Goal: Task Accomplishment & Management: Manage account settings

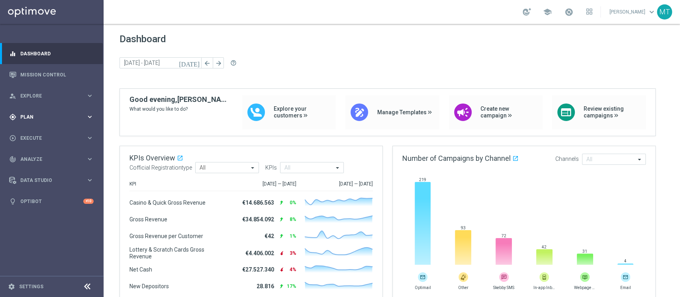
click at [41, 106] on div "gps_fixed Plan keyboard_arrow_right" at bounding box center [51, 116] width 103 height 21
click at [36, 131] on link "Target Groups" at bounding box center [52, 133] width 62 height 6
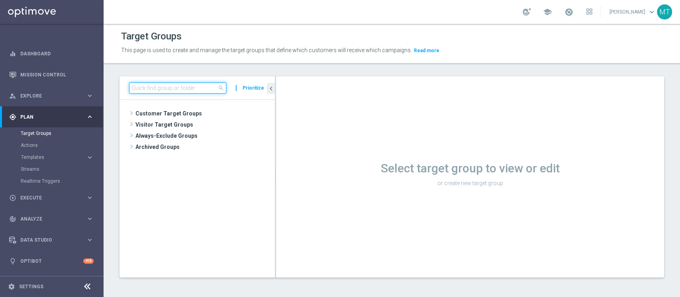
click at [143, 85] on input at bounding box center [177, 88] width 97 height 11
paste input "J. Betting_weekly_si-si reg 8-16"
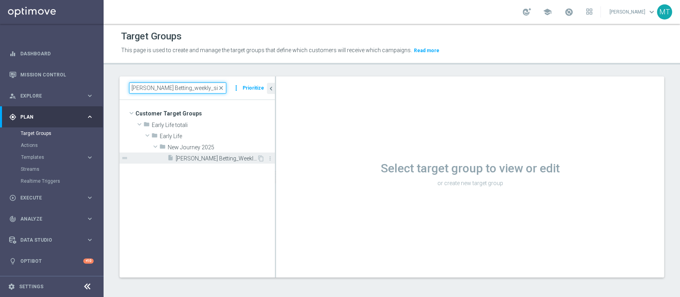
type input "J. Betting_weekly_si-si reg 8-16"
click at [198, 155] on div "insert_drive_file J. Betting_Weekly_Si-Si reg 8-16" at bounding box center [212, 158] width 90 height 11
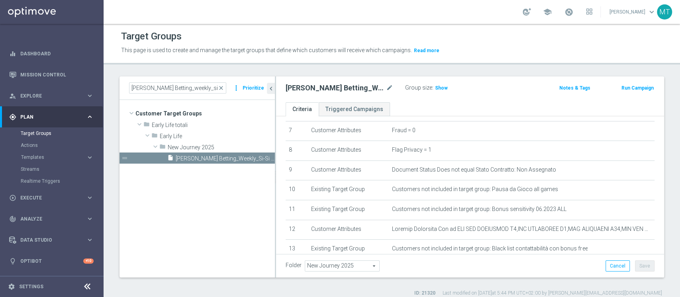
scroll to position [149, 0]
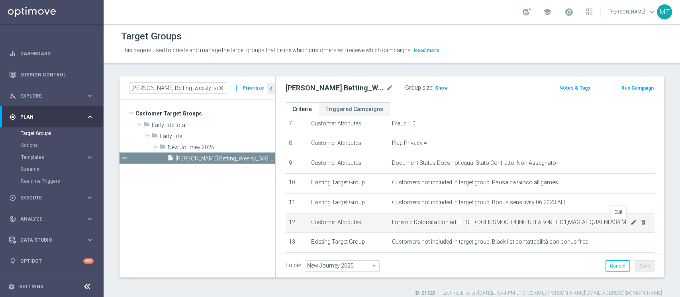
click at [631, 223] on icon "mode_edit" at bounding box center [634, 222] width 6 height 6
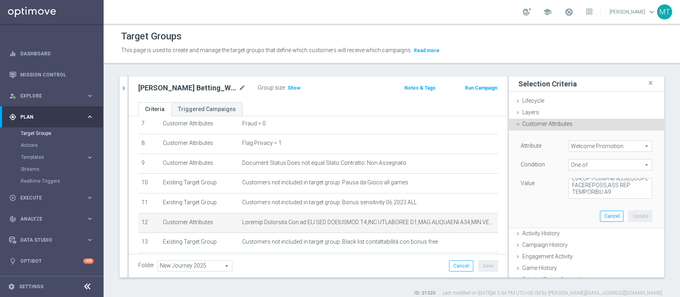
scroll to position [1339, 0]
click at [609, 189] on textarea at bounding box center [611, 188] width 84 height 21
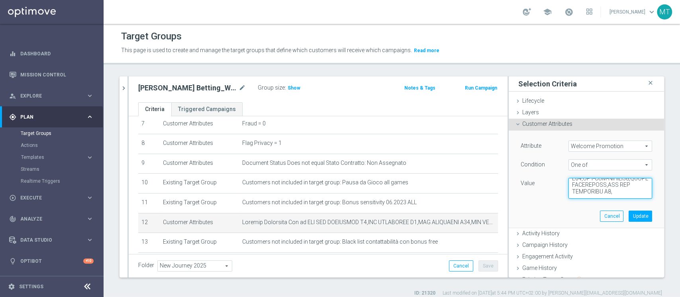
paste textarea "WLC-AFF-TOP100"
type textarea "WLC APP SCOMMESSE W4,WLC SCOMMESSE W4,WLC SCOMMESSE W48,WLC APP MP - BT-VR,WLC …"
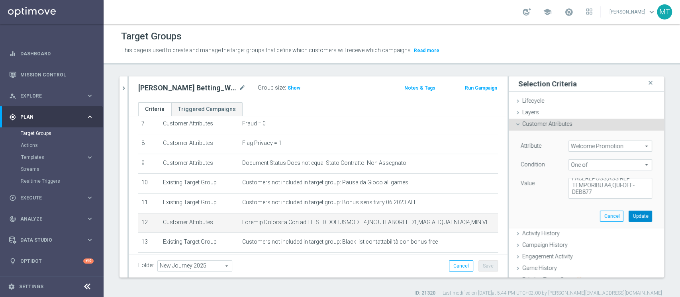
click at [629, 215] on button "Update" at bounding box center [641, 216] width 24 height 11
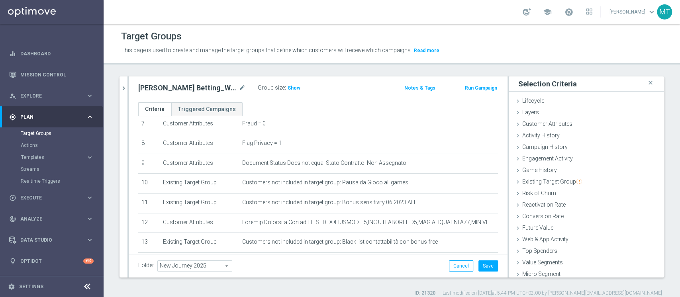
click at [491, 269] on div "Folder New Journey 2025 New Journey 2025 arrow_drop_down search Cancel Save Sav…" at bounding box center [318, 266] width 379 height 24
click at [489, 268] on button "Save" at bounding box center [489, 266] width 20 height 11
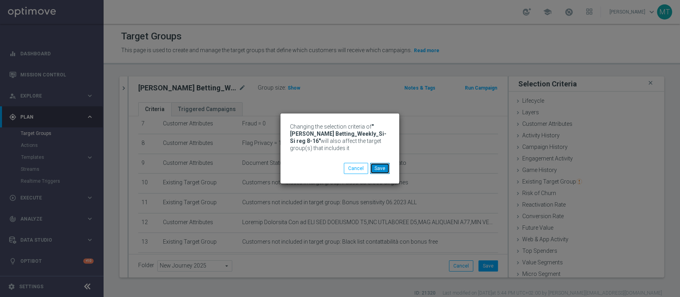
click at [379, 163] on button "Save" at bounding box center [380, 168] width 20 height 11
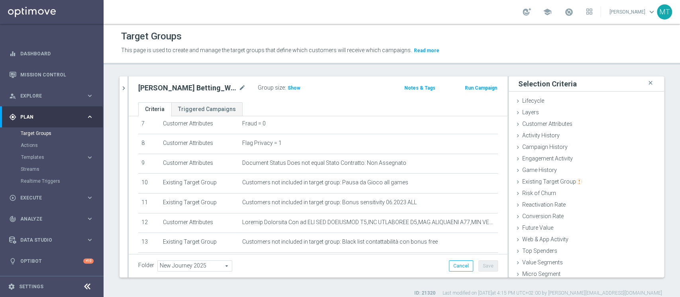
click at [391, 269] on div "Folder New Journey 2025 New Journey 2025 arrow_drop_down search Cancel Save Sav…" at bounding box center [318, 266] width 360 height 11
click at [125, 84] on button "chevron_right" at bounding box center [124, 89] width 8 height 24
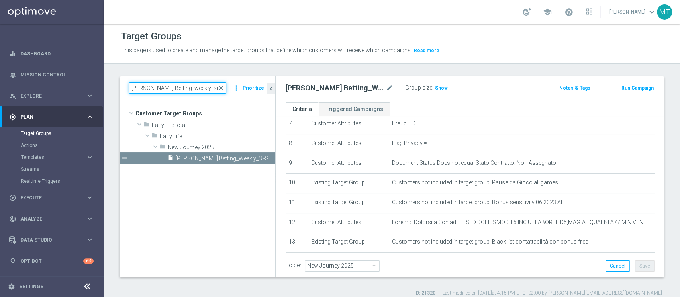
click at [163, 92] on input "J. Betting_weekly_si-si reg 8-16" at bounding box center [177, 88] width 97 height 11
paste input "BETTING NO CEI - Campaign 1"
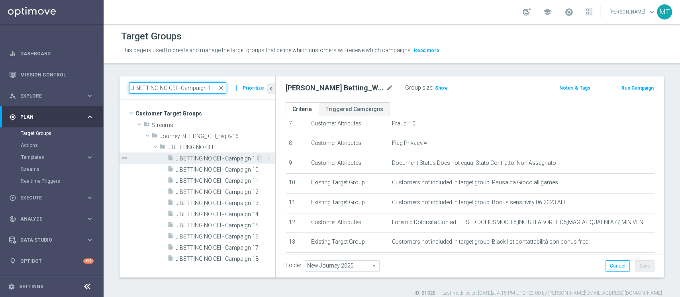
type input "J BETTING NO CEI - Campaign 1"
click at [209, 161] on span "J BETTING NO CEI - Campaign 1" at bounding box center [216, 158] width 80 height 7
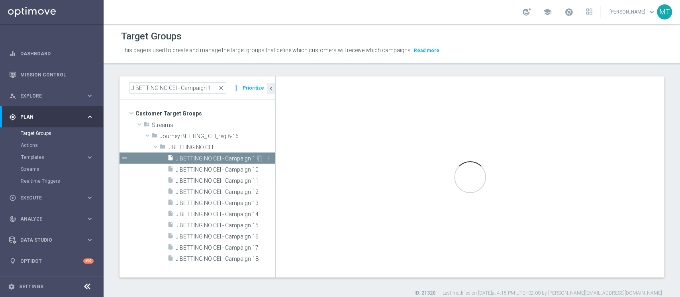
type input "J BETTING NO CEI"
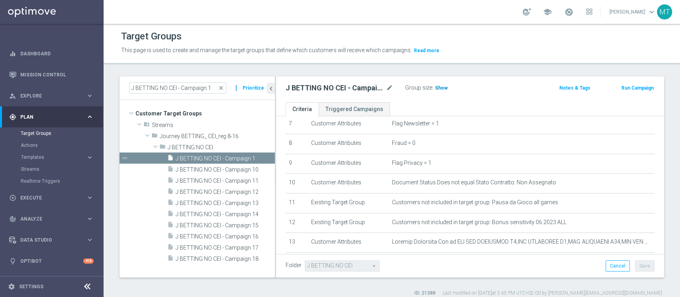
click at [438, 90] on span "Show" at bounding box center [441, 88] width 13 height 6
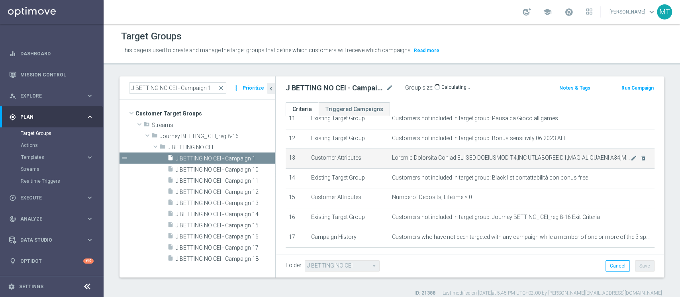
scroll to position [234, 0]
click at [631, 159] on icon "mode_edit" at bounding box center [634, 157] width 6 height 6
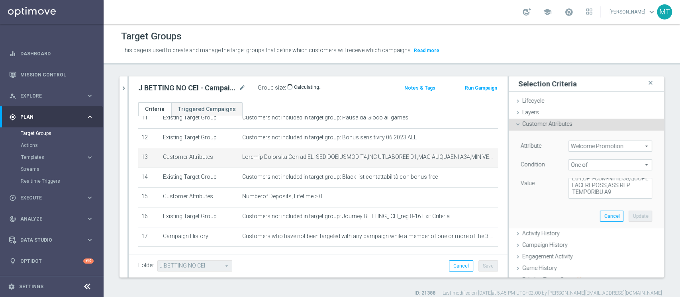
scroll to position [1339, 0]
click at [617, 190] on textarea at bounding box center [611, 188] width 84 height 21
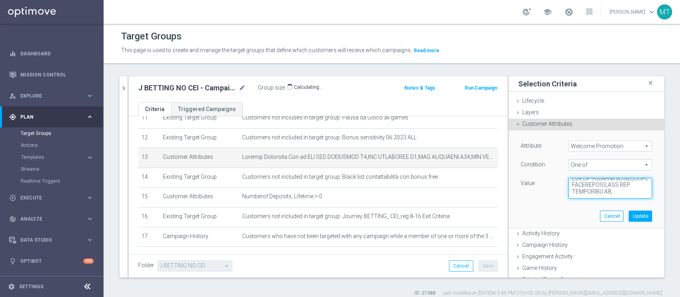
paste textarea "WLC-AFF-TOP100"
type textarea "WLC APP SCOMMESSE W4,WLC SCOMMESSE W4,WLC SCOMMESSE W48,WLC APP MP - BT-VR,WLC …"
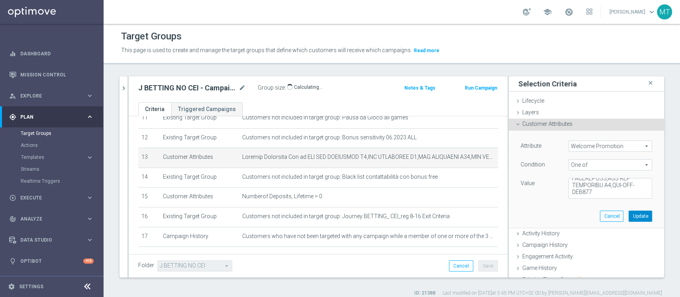
click at [629, 212] on button "Update" at bounding box center [641, 216] width 24 height 11
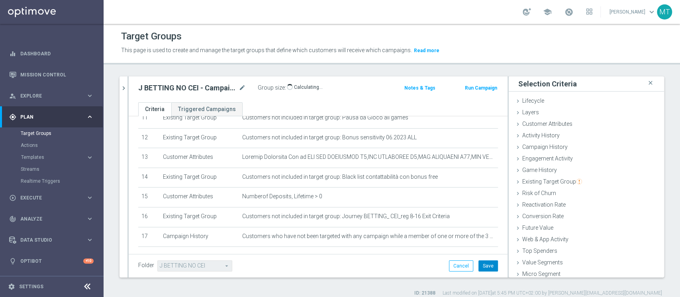
click at [474, 269] on div "Folder J BETTING NO CEI J BETTING NO CEI arrow_drop_down search Cancel Save Sav…" at bounding box center [318, 266] width 379 height 24
click at [479, 269] on button "Save" at bounding box center [489, 266] width 20 height 11
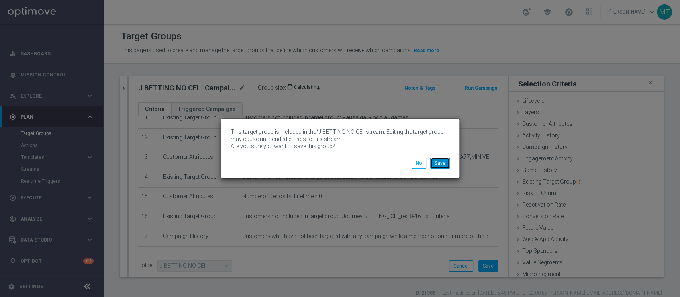
click at [437, 163] on button "Save" at bounding box center [440, 163] width 20 height 11
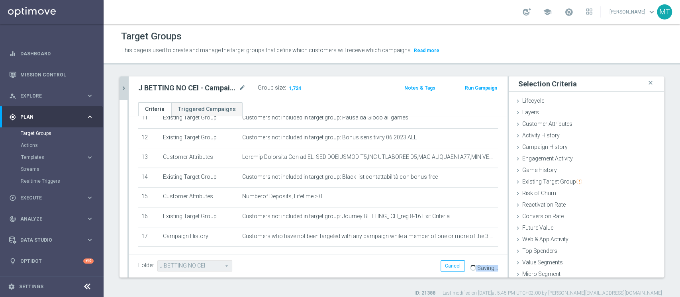
click at [122, 87] on icon "chevron_right" at bounding box center [124, 89] width 8 height 8
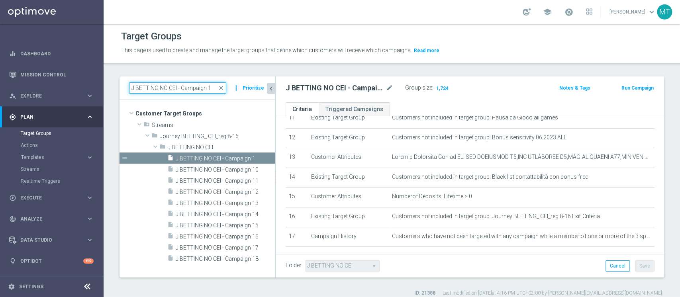
click at [164, 90] on input "J BETTING NO CEI - Campaign 1" at bounding box center [177, 88] width 97 height 11
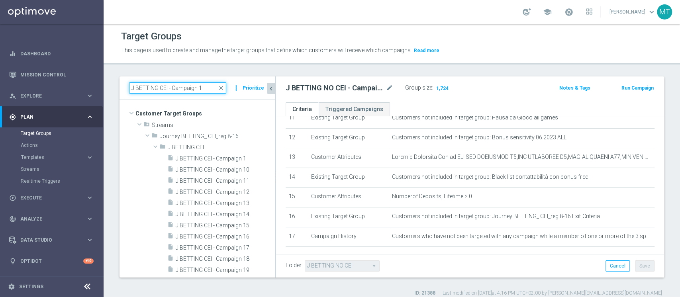
type input "J BETTING CEI - Campaign 1"
click at [229, 156] on span "J BETTING CEI - Campaign 1" at bounding box center [216, 158] width 80 height 7
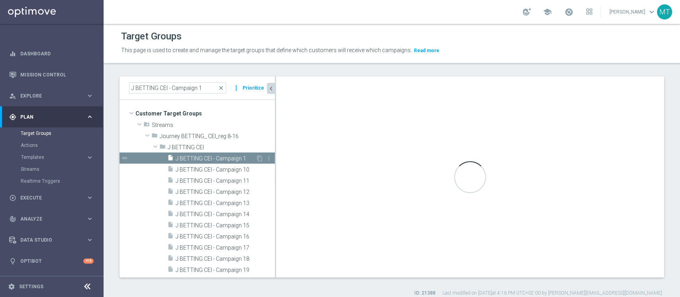
type input "J BETTING CEI"
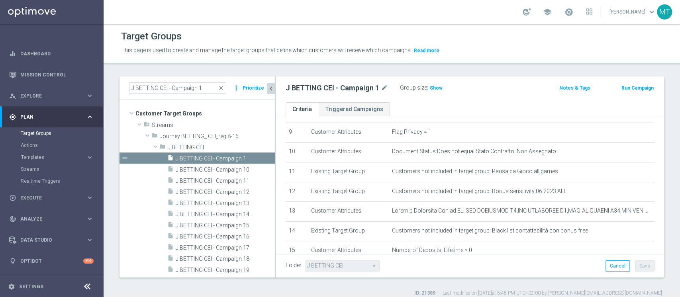
scroll to position [176, 0]
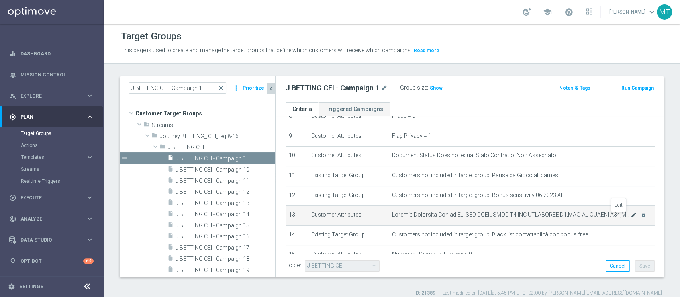
click at [631, 218] on icon "mode_edit" at bounding box center [634, 215] width 6 height 6
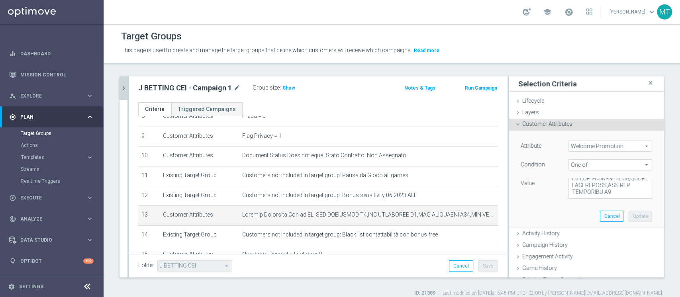
scroll to position [1339, 0]
click at [609, 191] on textarea at bounding box center [611, 188] width 84 height 21
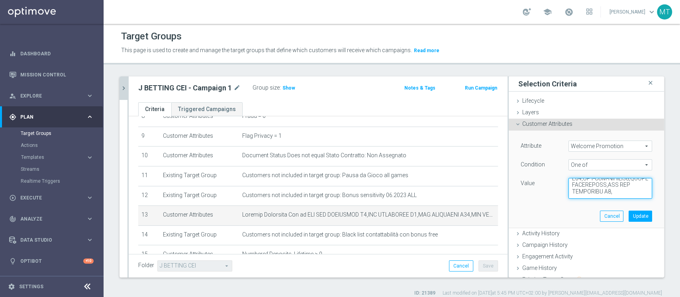
paste textarea "WLC-AFF-TOP100"
type textarea "WLC APP SCOMMESSE W4,WLC SCOMMESSE W4,WLC SCOMMESSE W48,WLC APP MP - BT-VR,WLC …"
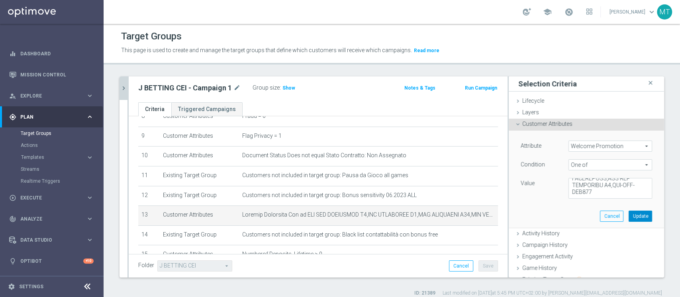
click at [629, 213] on button "Update" at bounding box center [641, 216] width 24 height 11
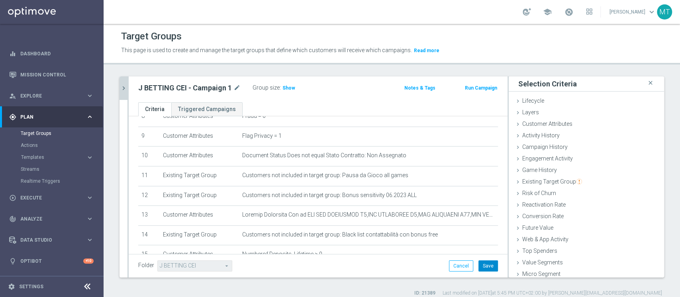
click at [479, 264] on button "Save" at bounding box center [489, 266] width 20 height 11
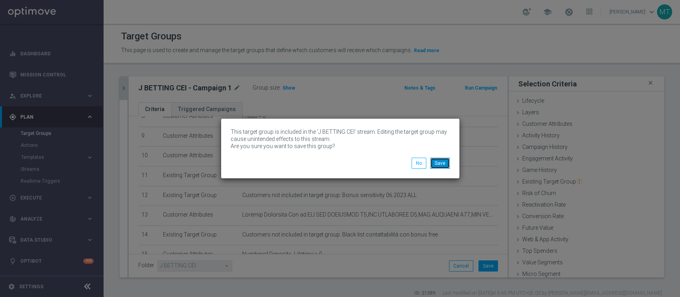
click at [440, 164] on button "Save" at bounding box center [440, 163] width 20 height 11
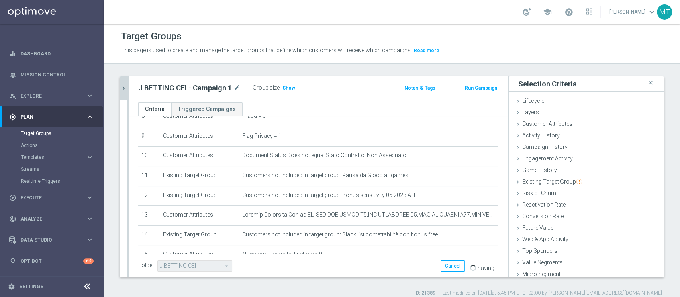
click at [124, 87] on icon "chevron_right" at bounding box center [124, 89] width 8 height 8
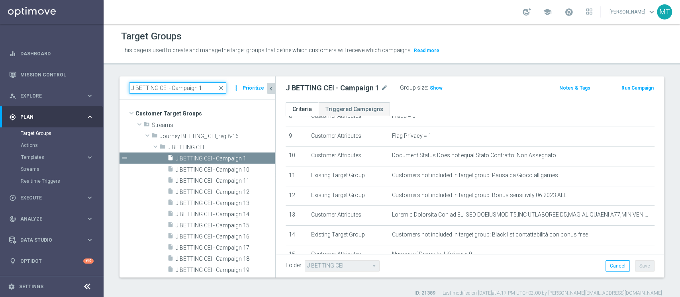
click at [208, 90] on input "J BETTING CEI - Campaign 1" at bounding box center [177, 88] width 97 height 11
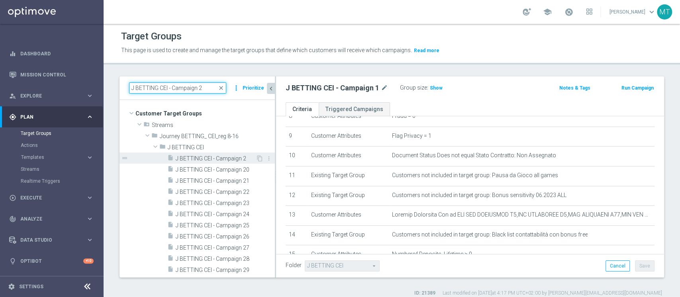
type input "J BETTING CEI - Campaign 2"
click at [220, 158] on span "J BETTING CEI - Campaign 2" at bounding box center [216, 158] width 80 height 7
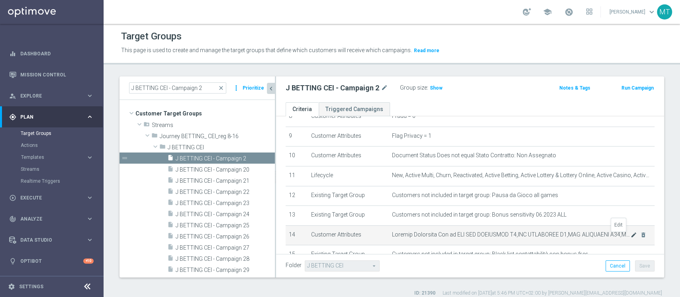
click at [631, 238] on icon "mode_edit" at bounding box center [634, 235] width 6 height 6
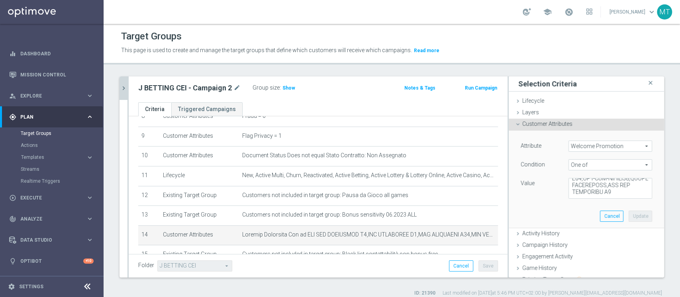
scroll to position [1339, 0]
click at [611, 191] on textarea at bounding box center [611, 188] width 84 height 21
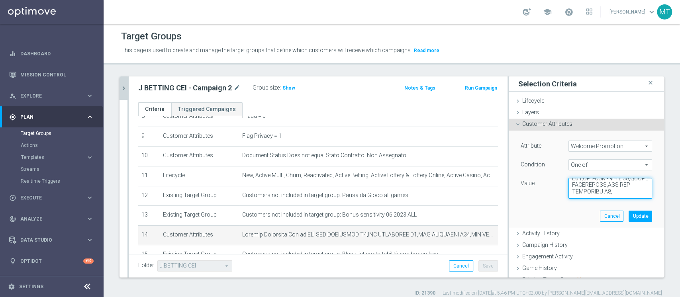
paste textarea "WLC-AFF-TOP100"
type textarea "WLC APP SCOMMESSE W4,WLC SCOMMESSE W4,WLC SCOMMESSE W48,WLC APP MP - BT-VR,WLC …"
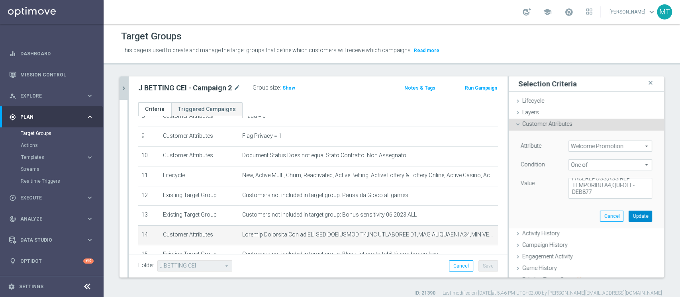
click at [629, 211] on button "Update" at bounding box center [641, 216] width 24 height 11
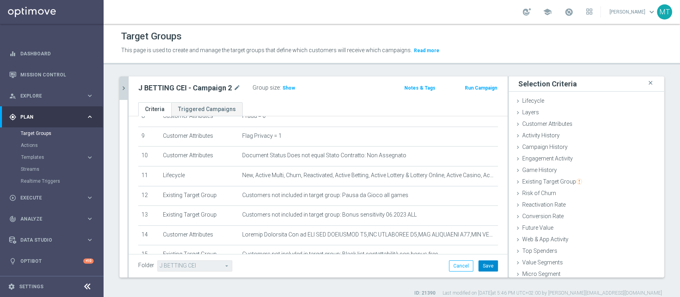
click at [479, 267] on button "Save" at bounding box center [489, 266] width 20 height 11
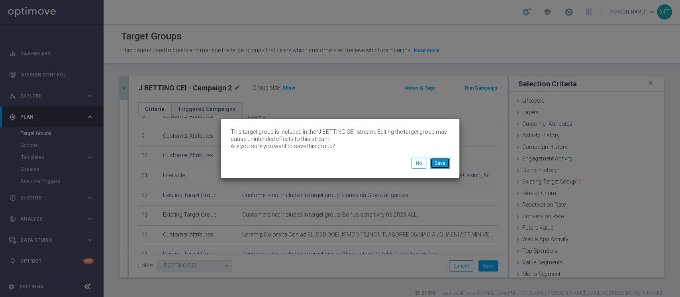
click at [440, 160] on button "Save" at bounding box center [440, 163] width 20 height 11
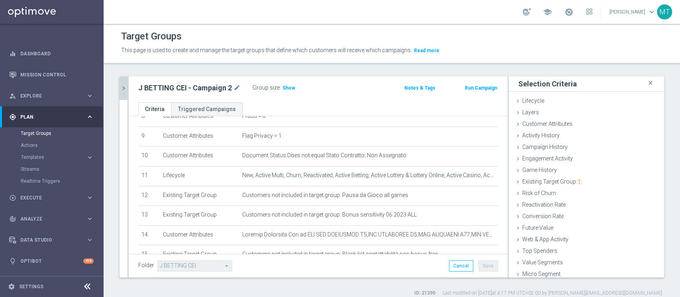
click at [126, 88] on icon "chevron_right" at bounding box center [124, 89] width 8 height 8
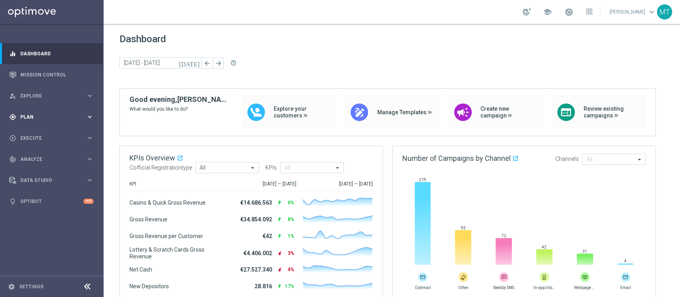
click at [36, 110] on div "gps_fixed Plan keyboard_arrow_right" at bounding box center [51, 116] width 103 height 21
click at [34, 134] on link "Target Groups" at bounding box center [52, 133] width 62 height 6
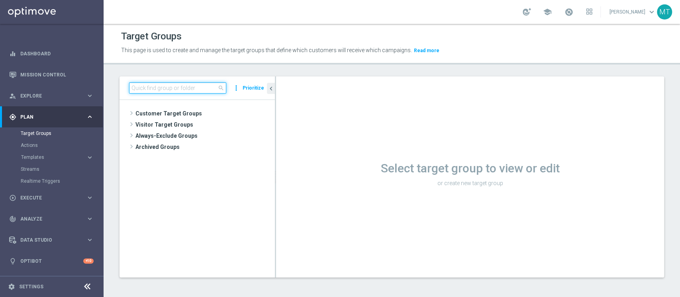
click at [145, 86] on input at bounding box center [177, 88] width 97 height 11
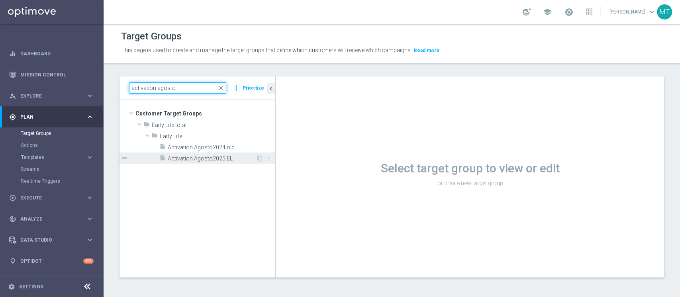
type input "activation agosto"
click at [216, 161] on span "Activation Agosto2025 EL" at bounding box center [212, 158] width 88 height 7
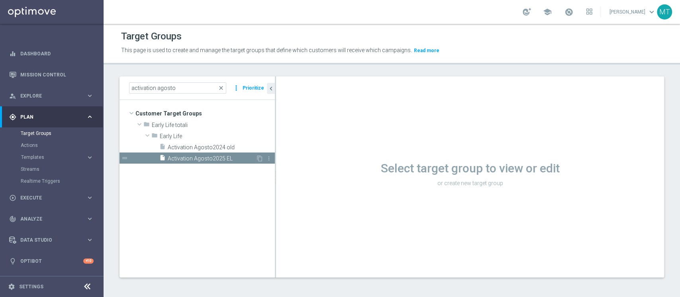
click at [220, 161] on span "Activation Agosto2025 EL" at bounding box center [212, 158] width 88 height 7
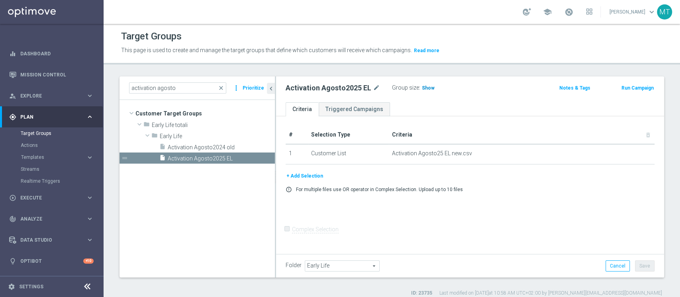
click at [422, 89] on span "Show" at bounding box center [428, 88] width 13 height 6
click at [314, 174] on button "+ Add Selection" at bounding box center [305, 176] width 38 height 9
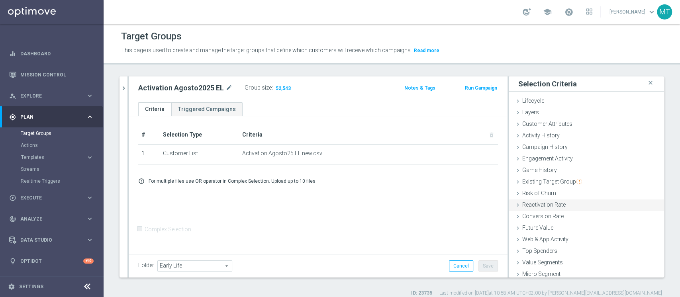
scroll to position [15, 0]
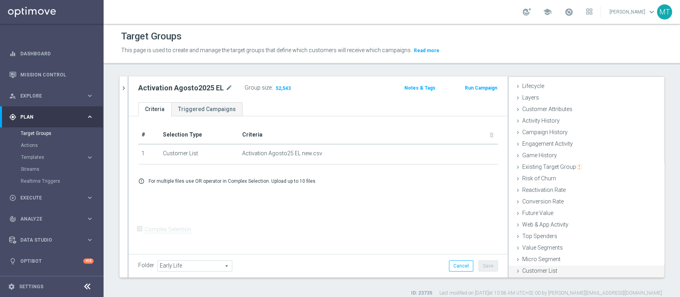
click at [556, 271] on div "Customer List done" at bounding box center [586, 272] width 155 height 12
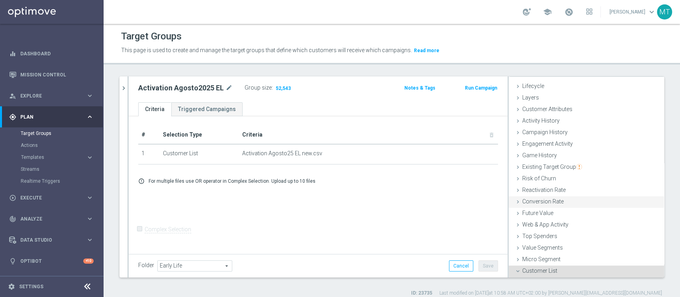
scroll to position [86, 0]
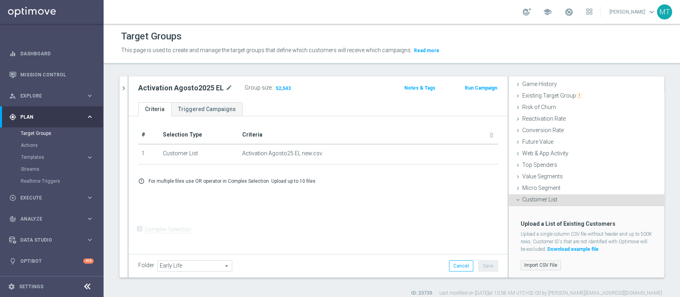
click at [529, 266] on label "Import CSV File" at bounding box center [541, 266] width 40 height 10
click at [0, 0] on input "Import CSV File" at bounding box center [0, 0] width 0 height 0
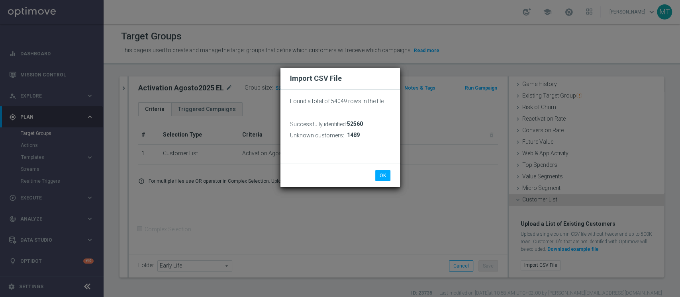
click at [380, 181] on div "OK Cancel" at bounding box center [341, 176] width 120 height 24
click at [380, 177] on button "OK" at bounding box center [382, 175] width 15 height 11
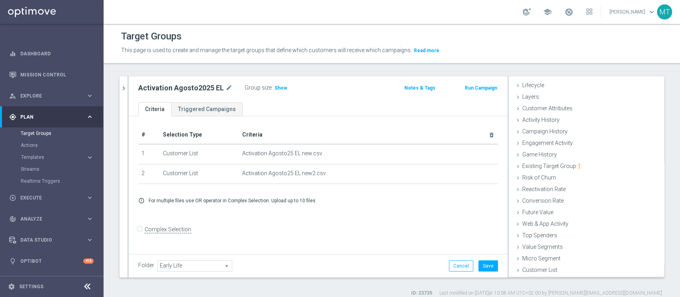
scroll to position [15, 0]
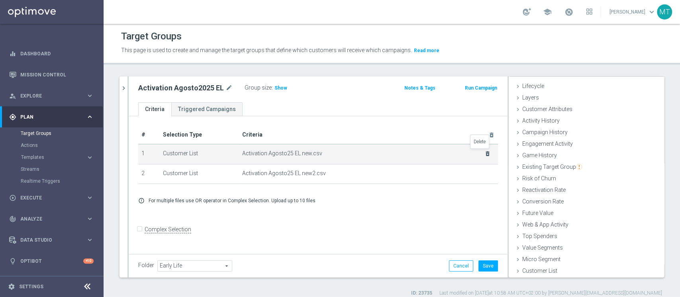
click at [485, 151] on icon "delete_forever" at bounding box center [488, 154] width 6 height 6
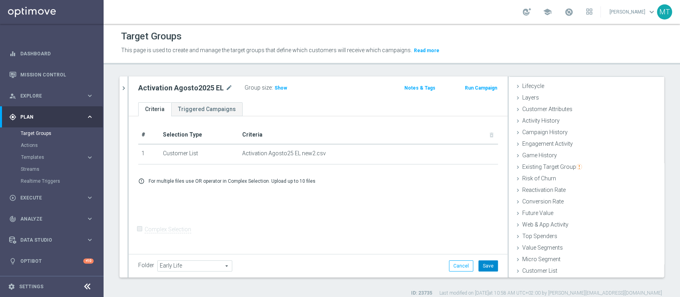
click at [486, 267] on button "Save" at bounding box center [489, 266] width 20 height 11
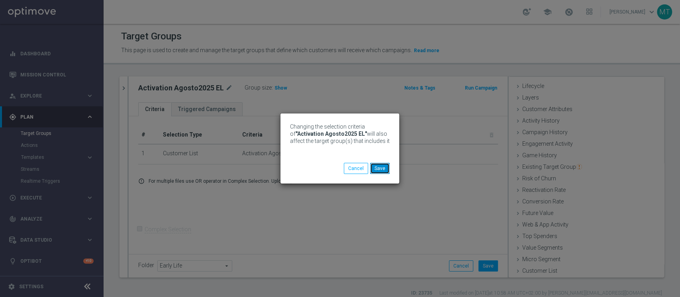
click at [379, 166] on button "Save" at bounding box center [380, 168] width 20 height 11
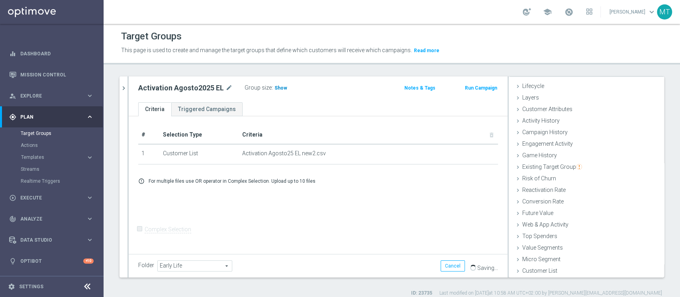
click at [280, 90] on span "Show" at bounding box center [281, 88] width 13 height 6
